Goal: Obtain resource: Obtain resource

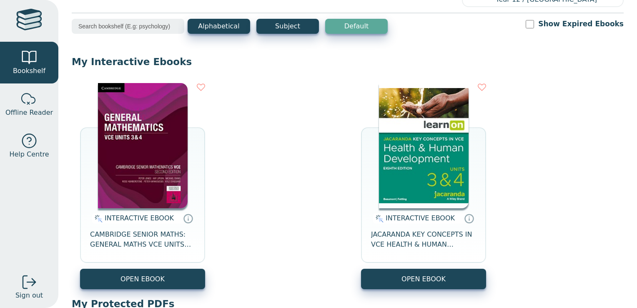
scroll to position [317, 0]
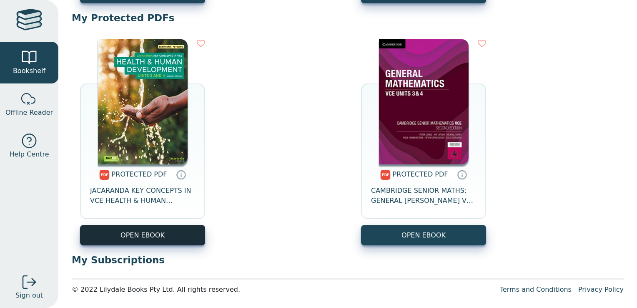
click at [181, 234] on link "OPEN EBOOK" at bounding box center [142, 235] width 125 height 20
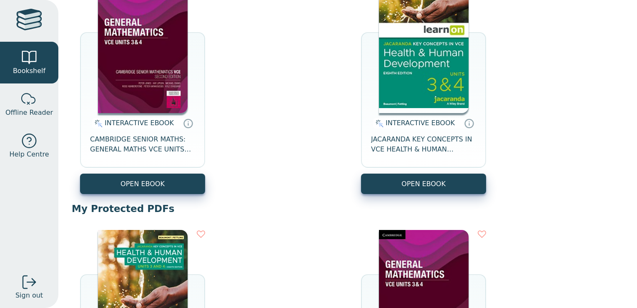
scroll to position [127, 0]
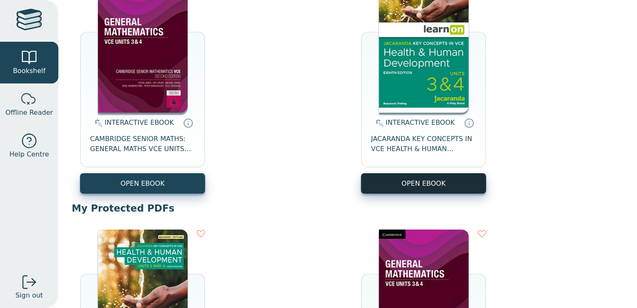
click at [446, 179] on button "OPEN EBOOK" at bounding box center [423, 183] width 125 height 20
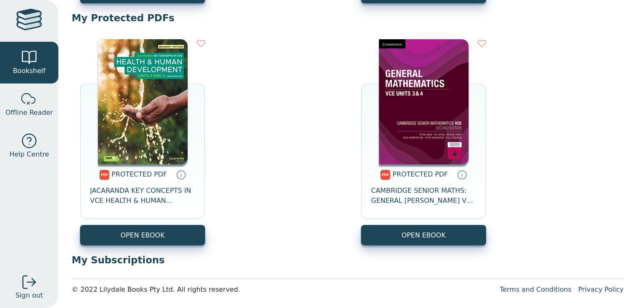
scroll to position [313, 0]
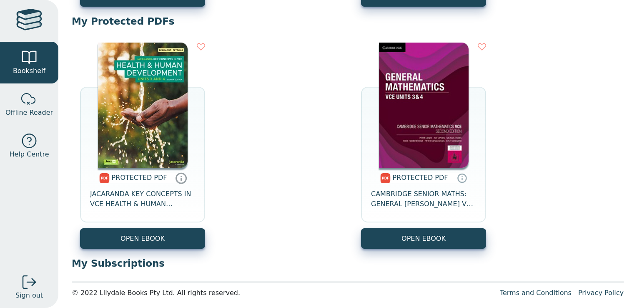
click at [180, 179] on icon at bounding box center [181, 178] width 13 height 12
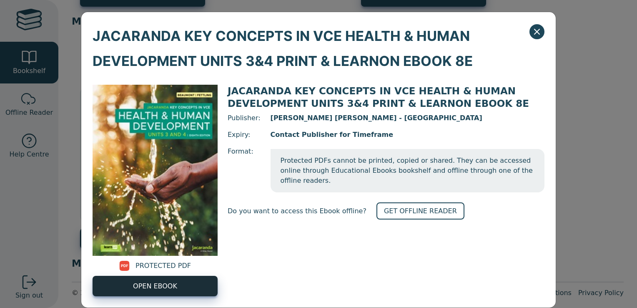
click at [158, 291] on link "OPEN EBOOK" at bounding box center [155, 285] width 125 height 20
